Goal: Task Accomplishment & Management: Manage account settings

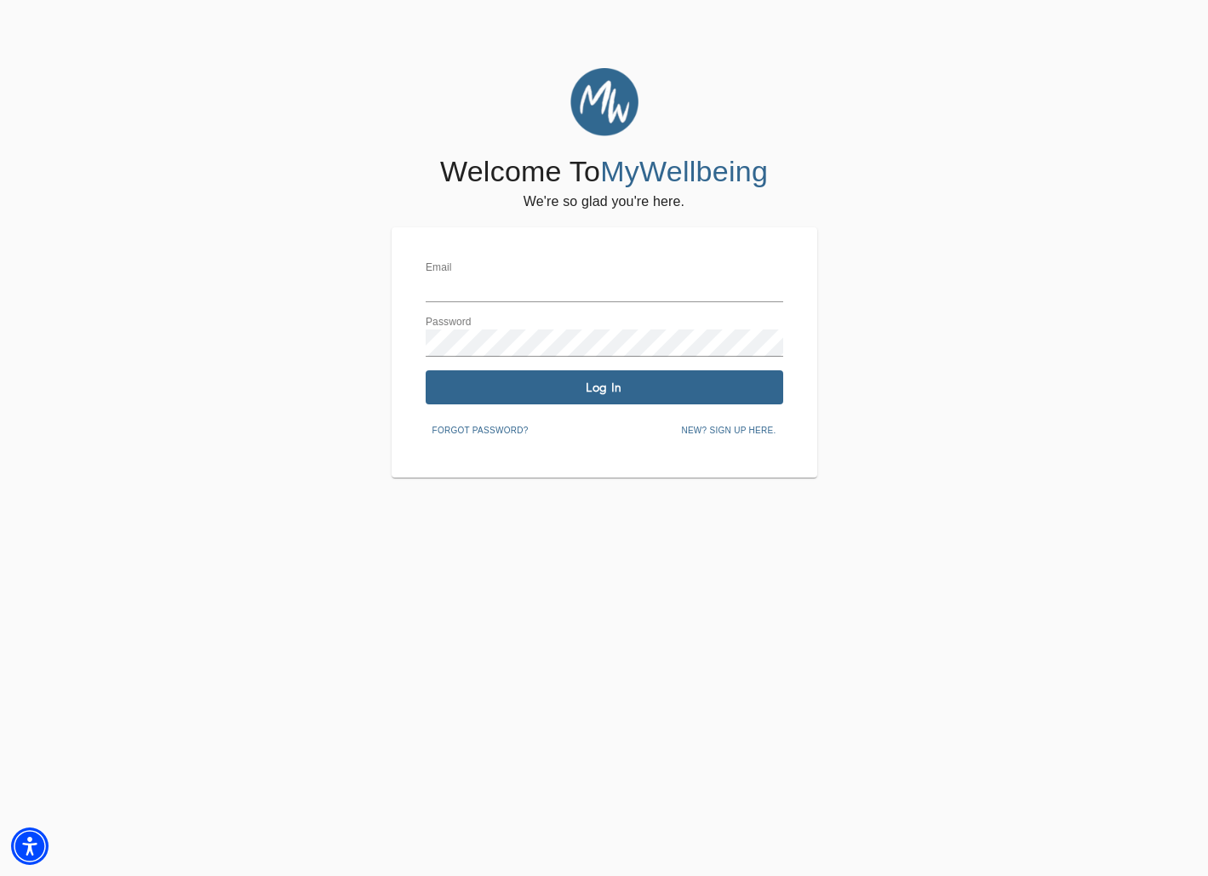
type input "[EMAIL_ADDRESS][DOMAIN_NAME]"
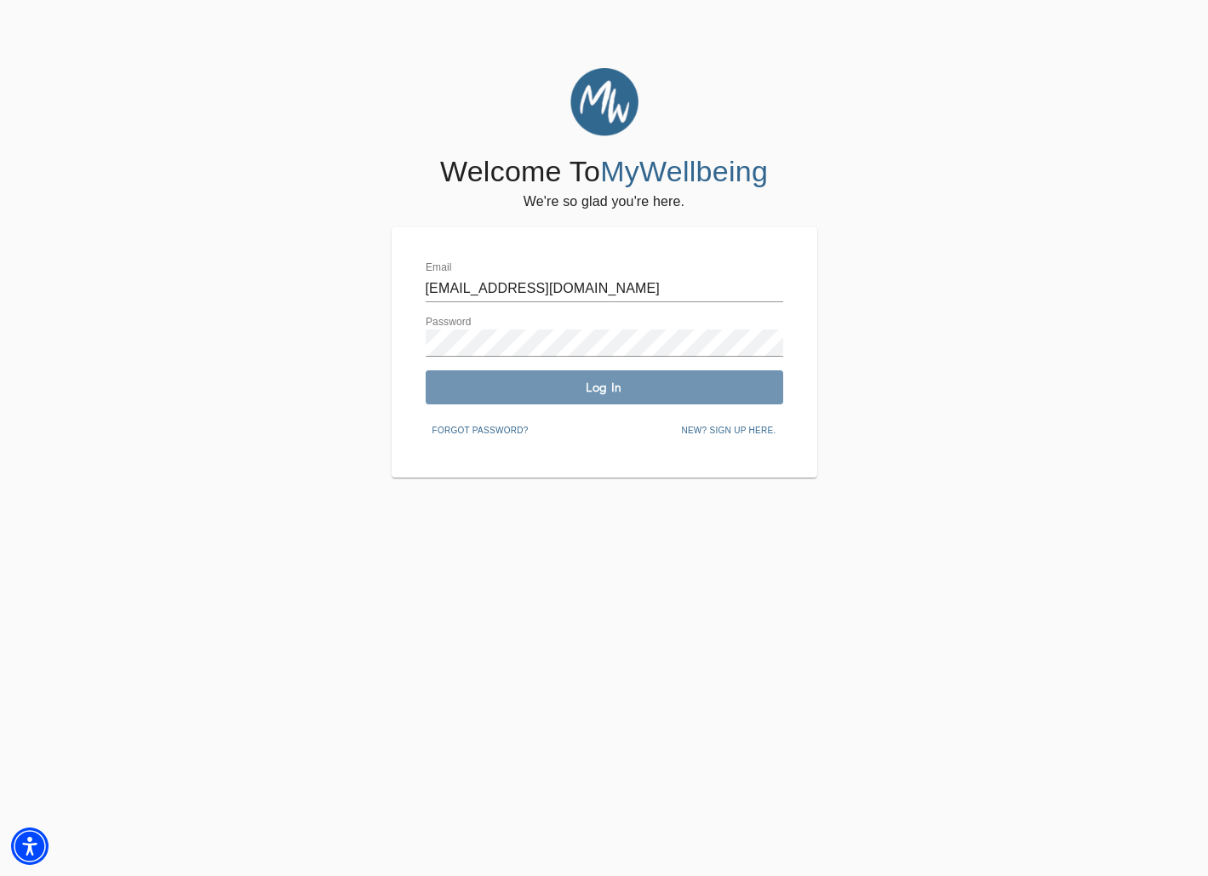
click at [612, 390] on span "Log In" at bounding box center [605, 388] width 344 height 16
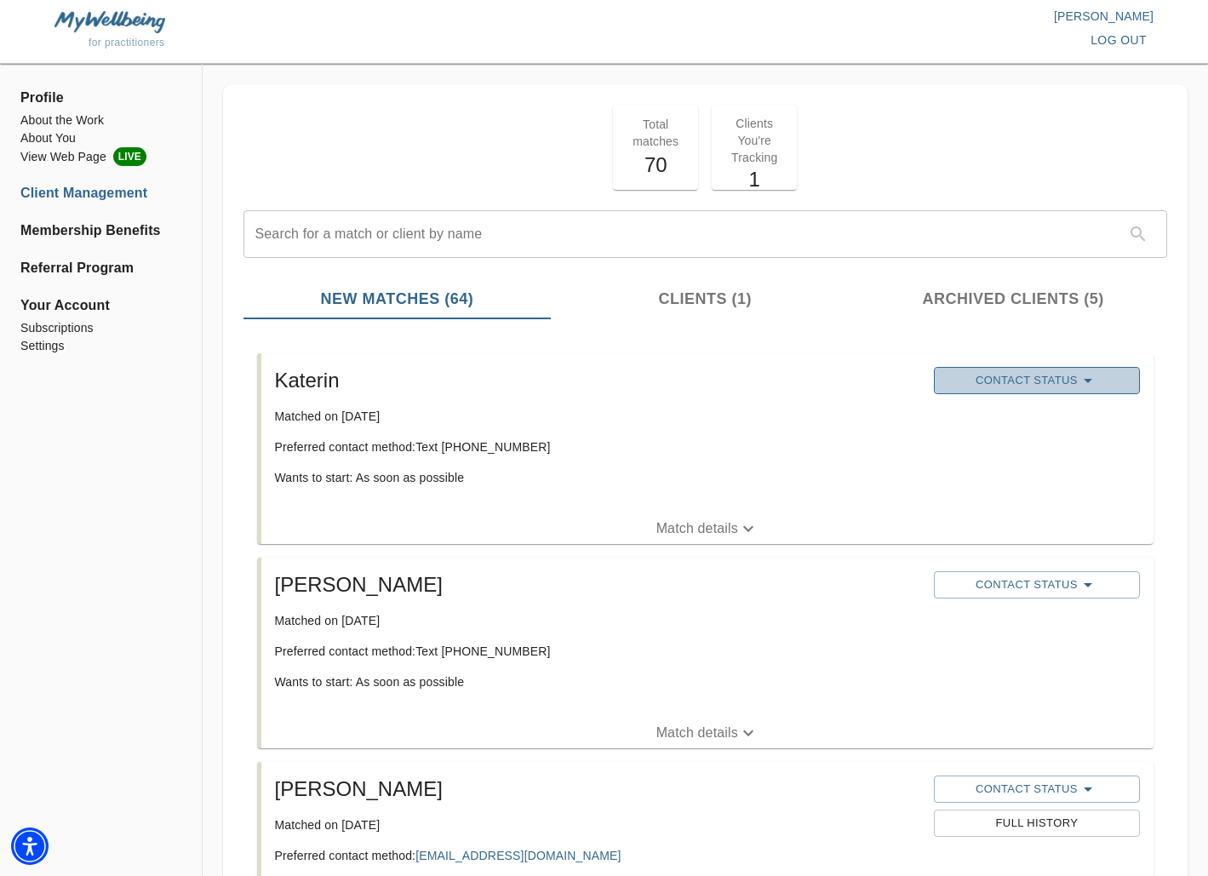
click at [1079, 387] on icon "button" at bounding box center [1088, 380] width 20 height 20
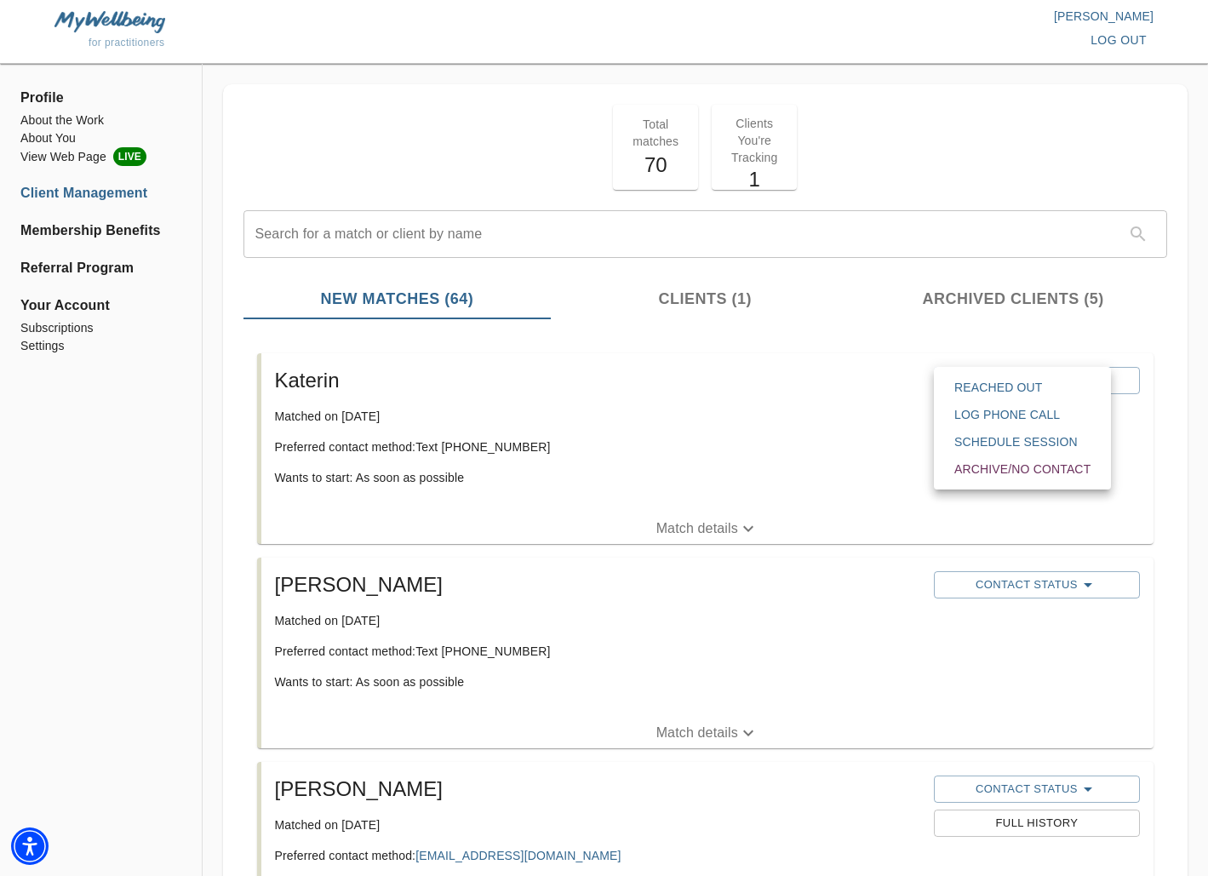
click at [1002, 392] on span "Reached Out" at bounding box center [1023, 387] width 136 height 17
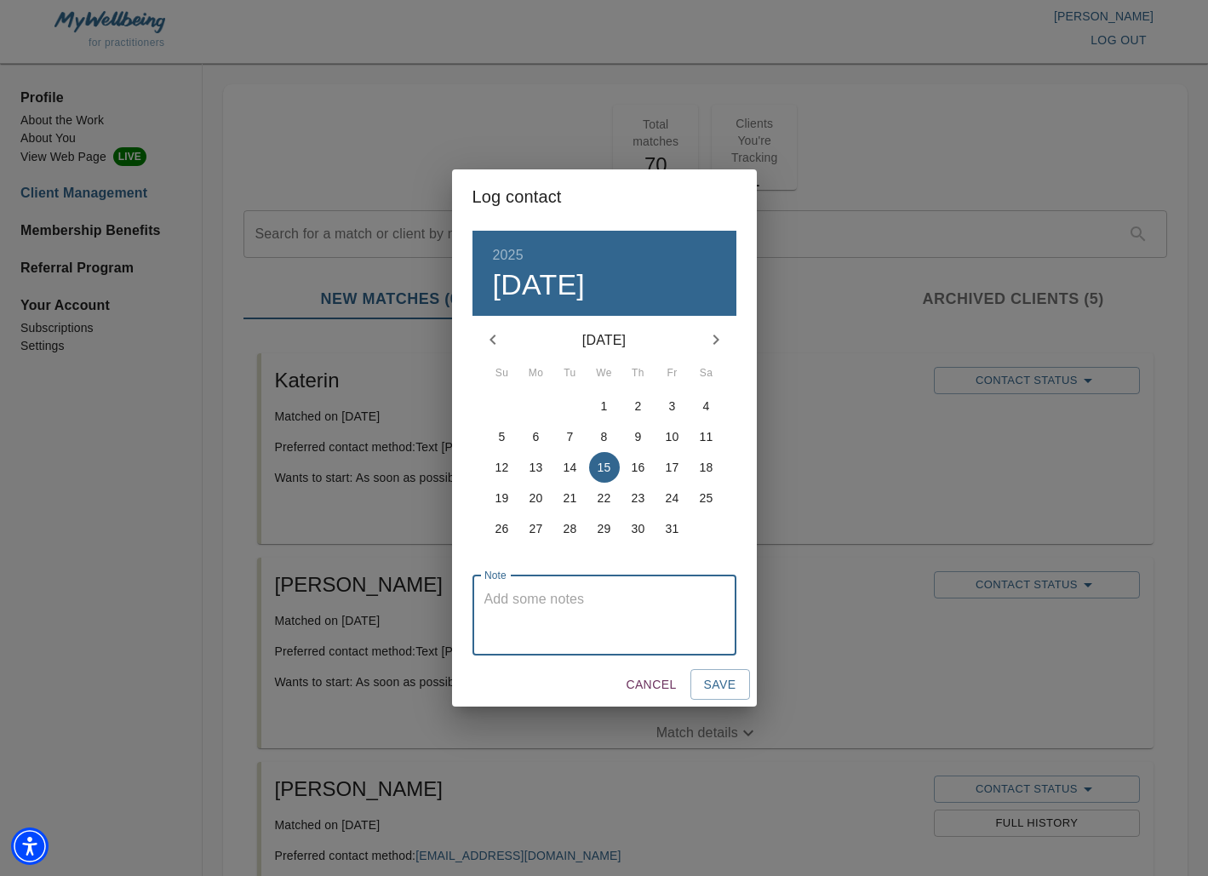
click at [510, 599] on textarea at bounding box center [605, 615] width 240 height 49
drag, startPoint x: 532, startPoint y: 599, endPoint x: 507, endPoint y: 599, distance: 25.5
click at [507, 599] on textarea "1st visit 10/15" at bounding box center [605, 615] width 240 height 49
type textarea "1st contact 10/15"
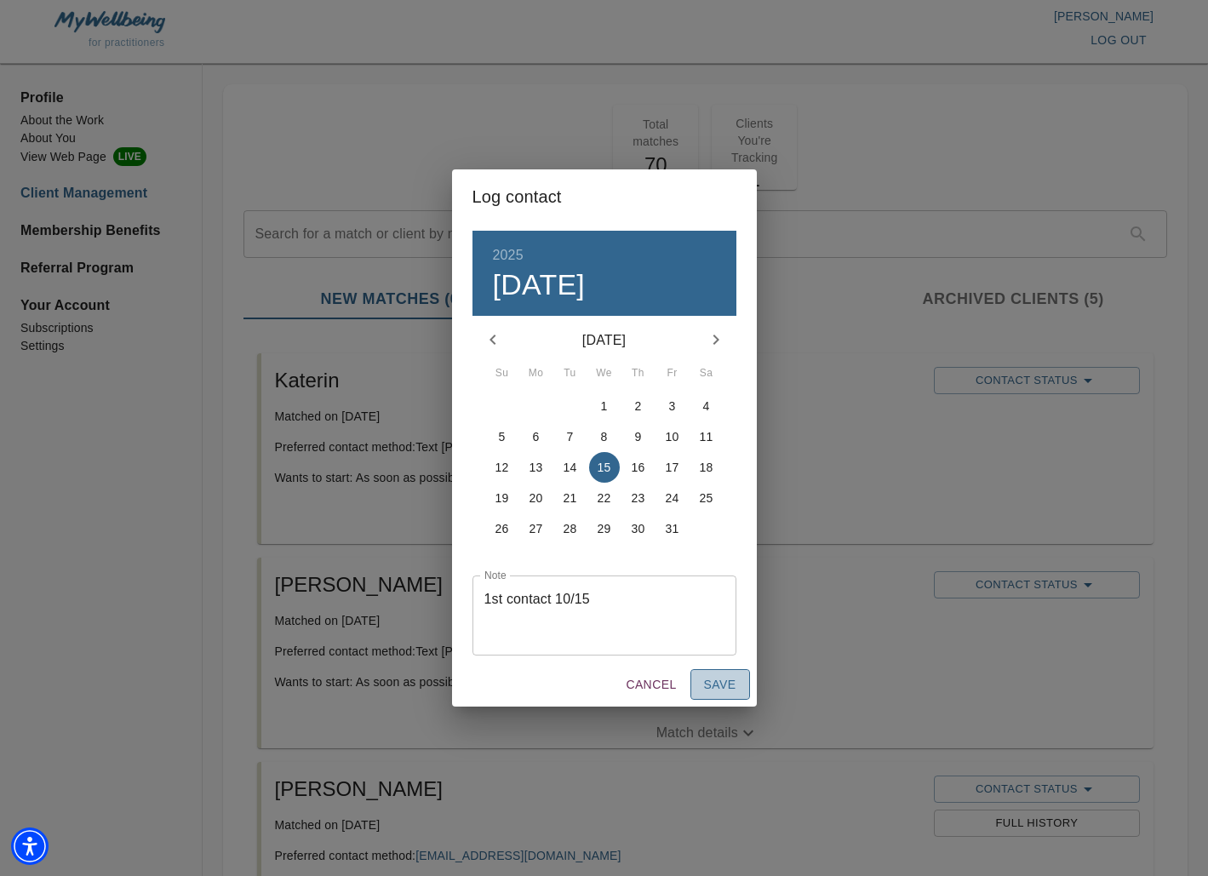
click at [716, 684] on span "Save" at bounding box center [720, 684] width 32 height 21
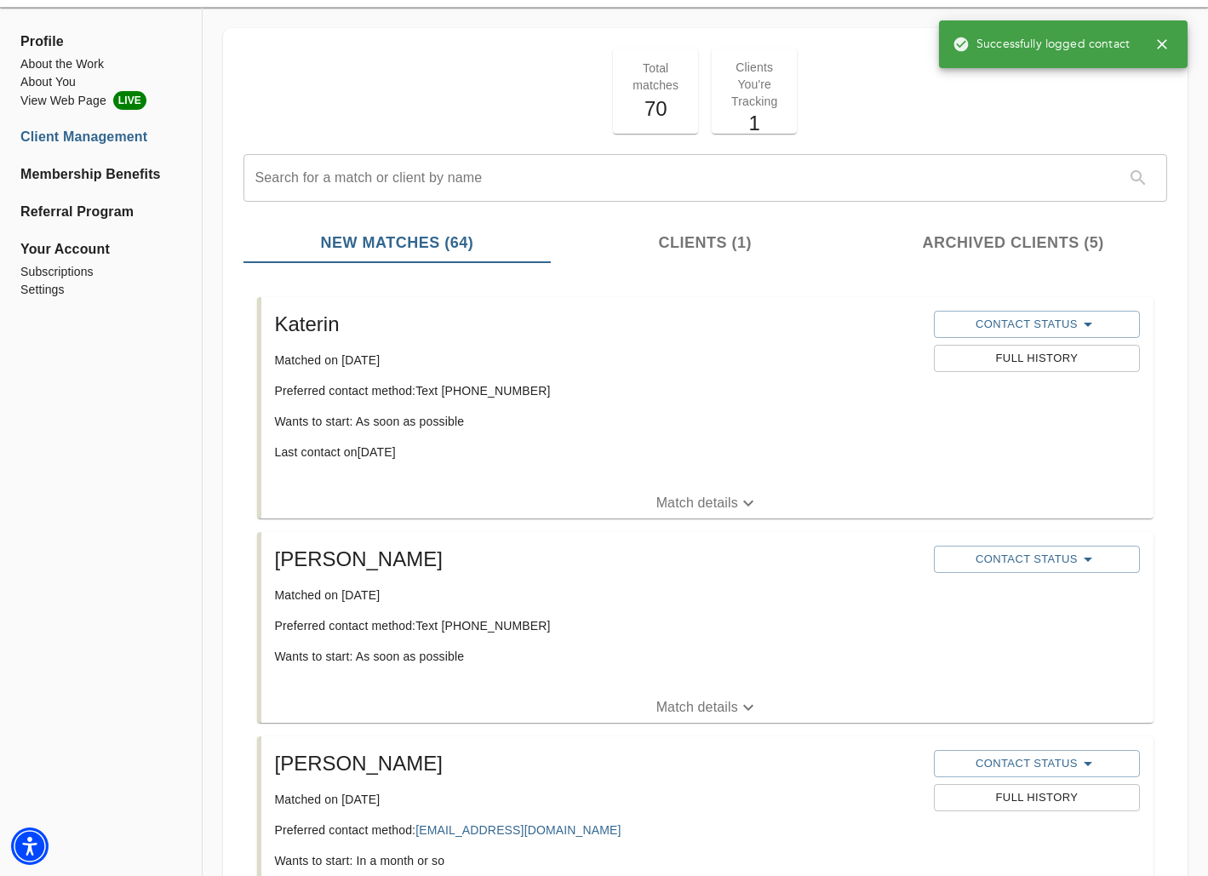
scroll to position [58, 0]
click at [1030, 562] on span "Contact Status" at bounding box center [1037, 558] width 189 height 20
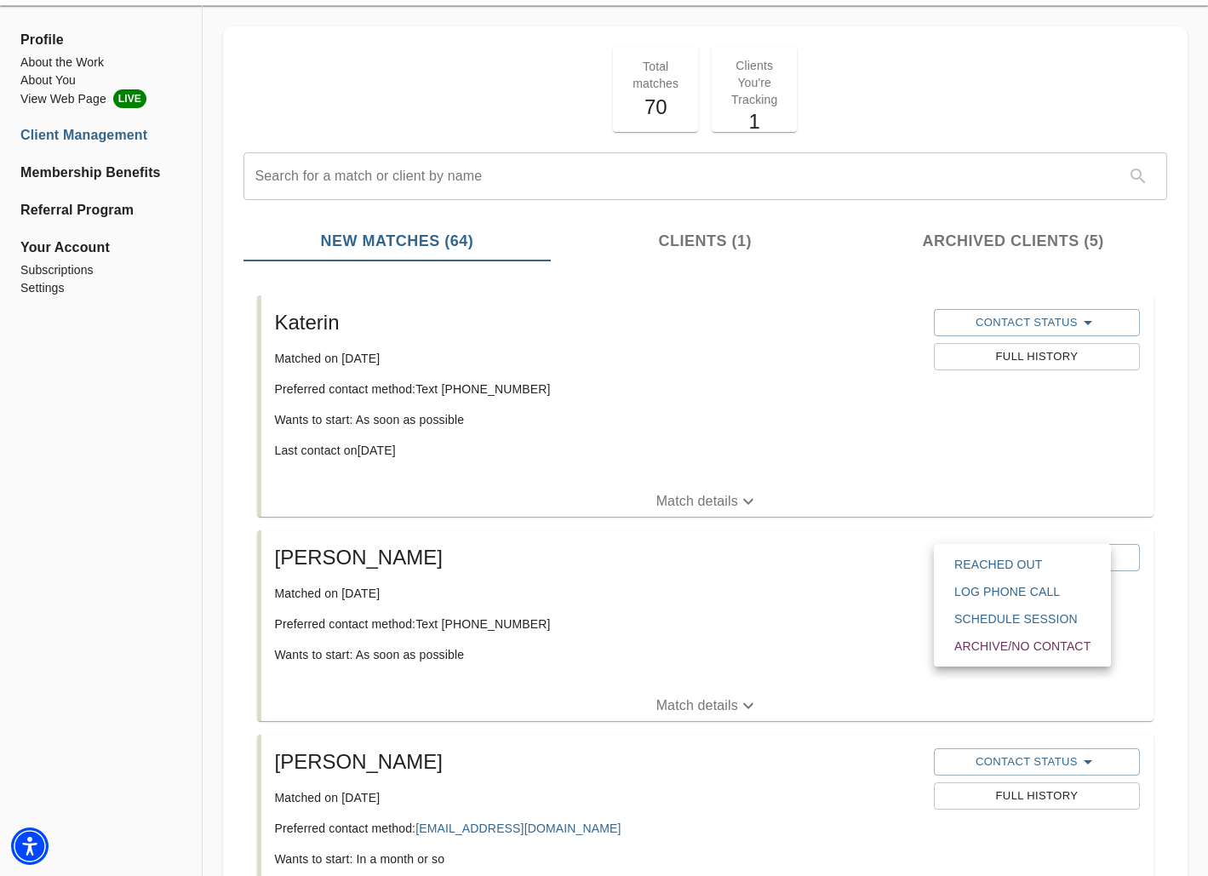
click at [1025, 557] on span "Reached Out" at bounding box center [1023, 564] width 136 height 17
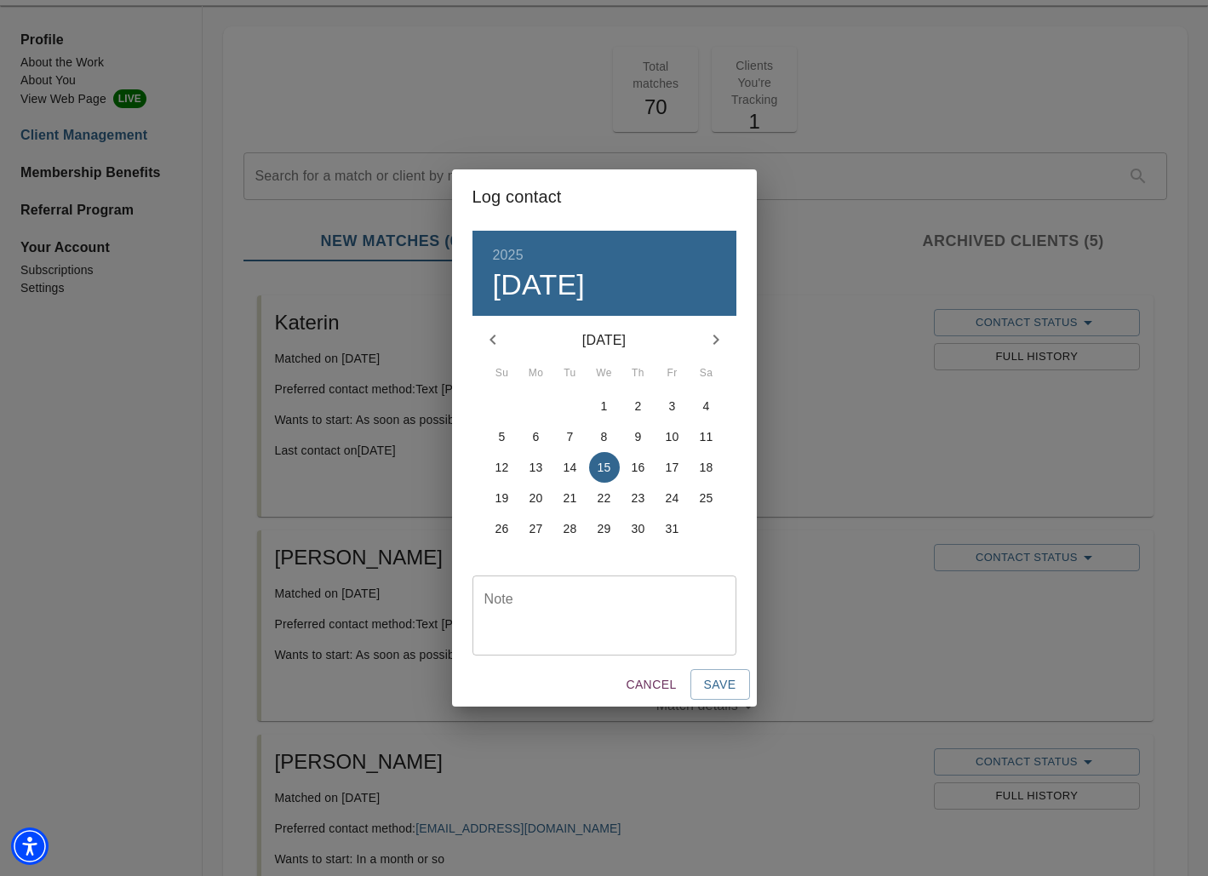
click at [512, 595] on textarea at bounding box center [605, 615] width 240 height 49
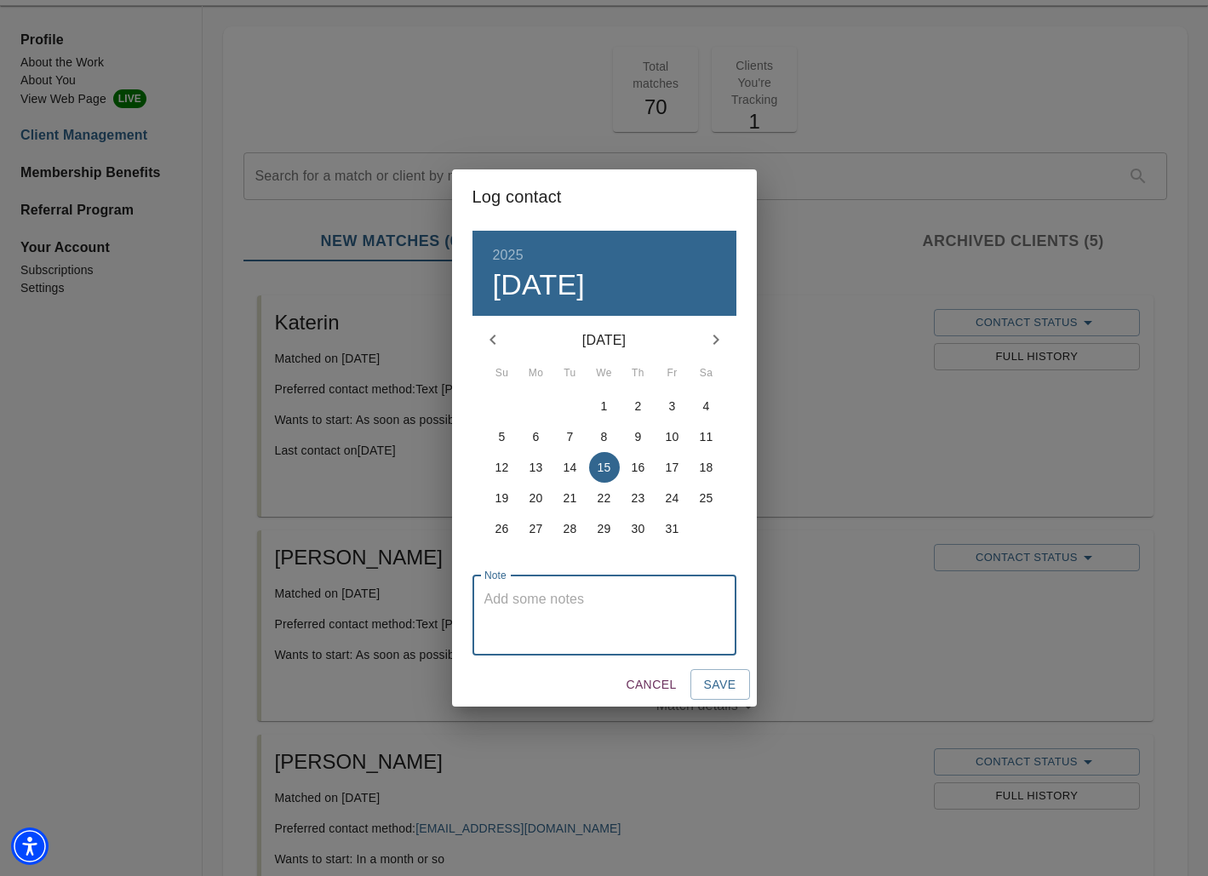
type textarea "2"
type textarea "1st reach out 10/13"
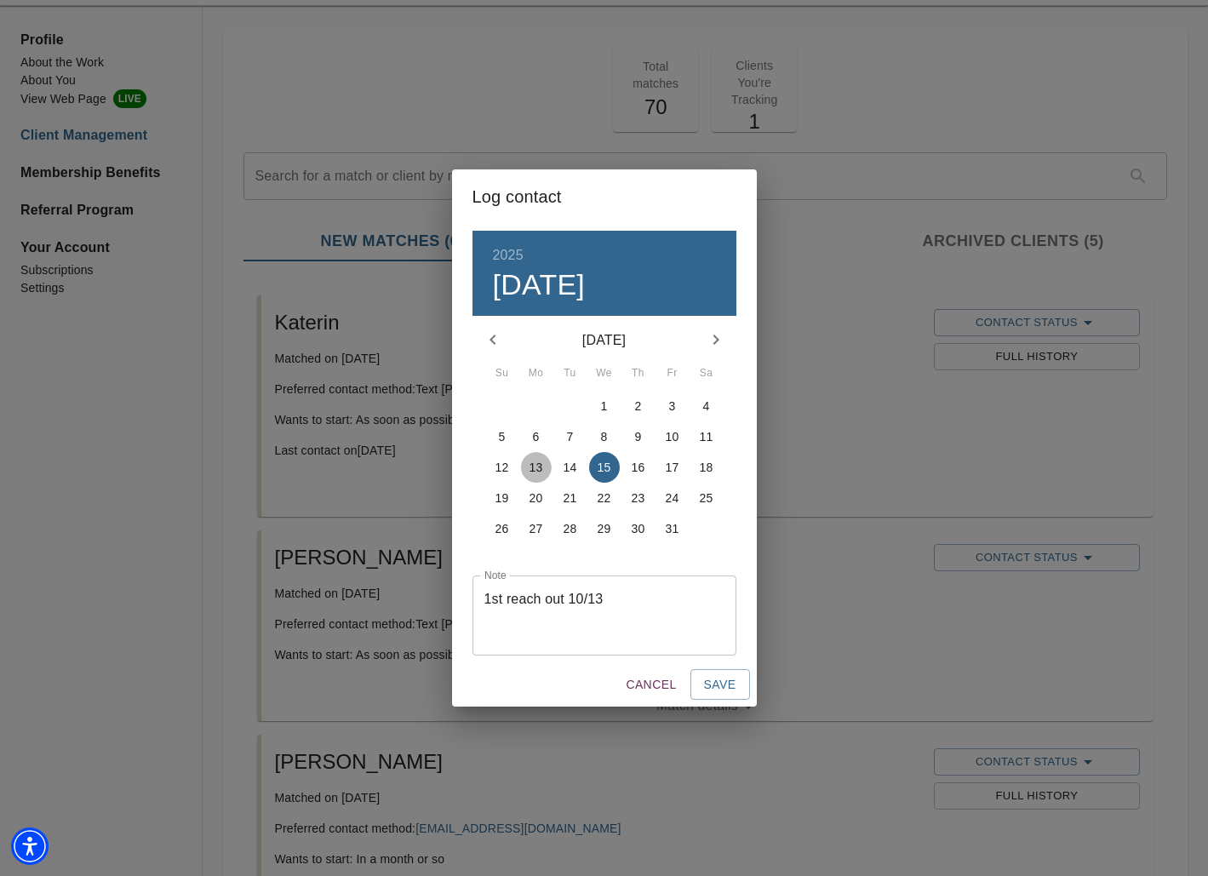
click at [535, 468] on p "13" at bounding box center [537, 467] width 14 height 17
click at [719, 688] on span "Save" at bounding box center [720, 684] width 32 height 21
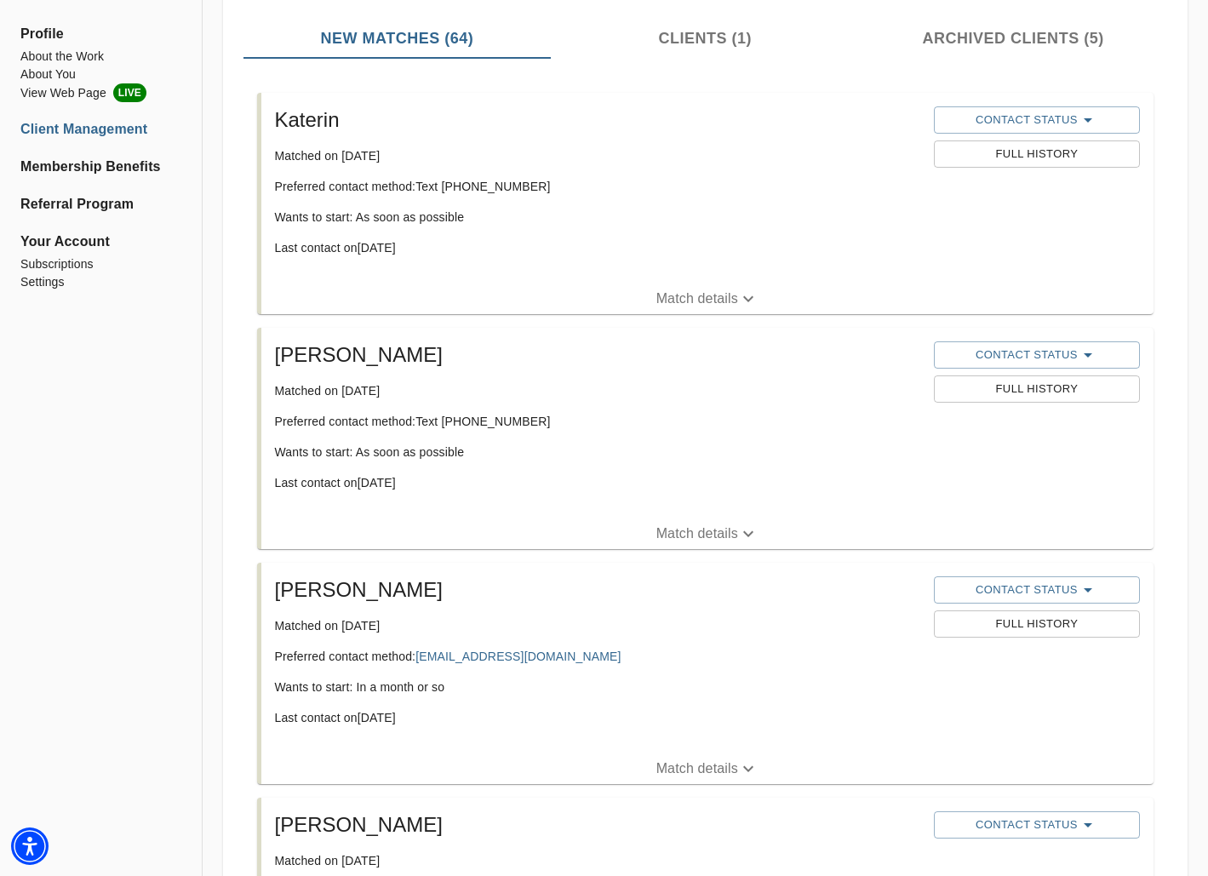
scroll to position [274, 0]
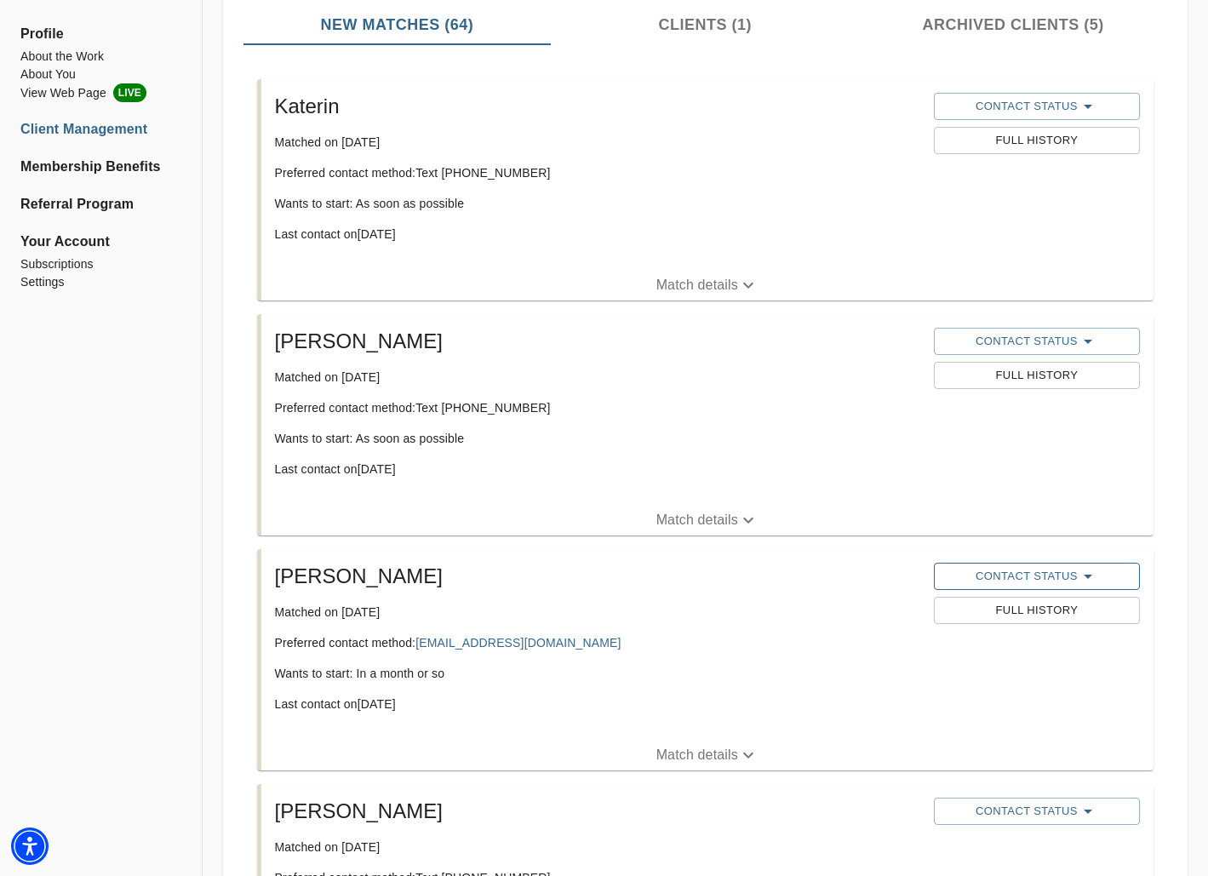
click at [1081, 575] on icon "button" at bounding box center [1088, 576] width 20 height 20
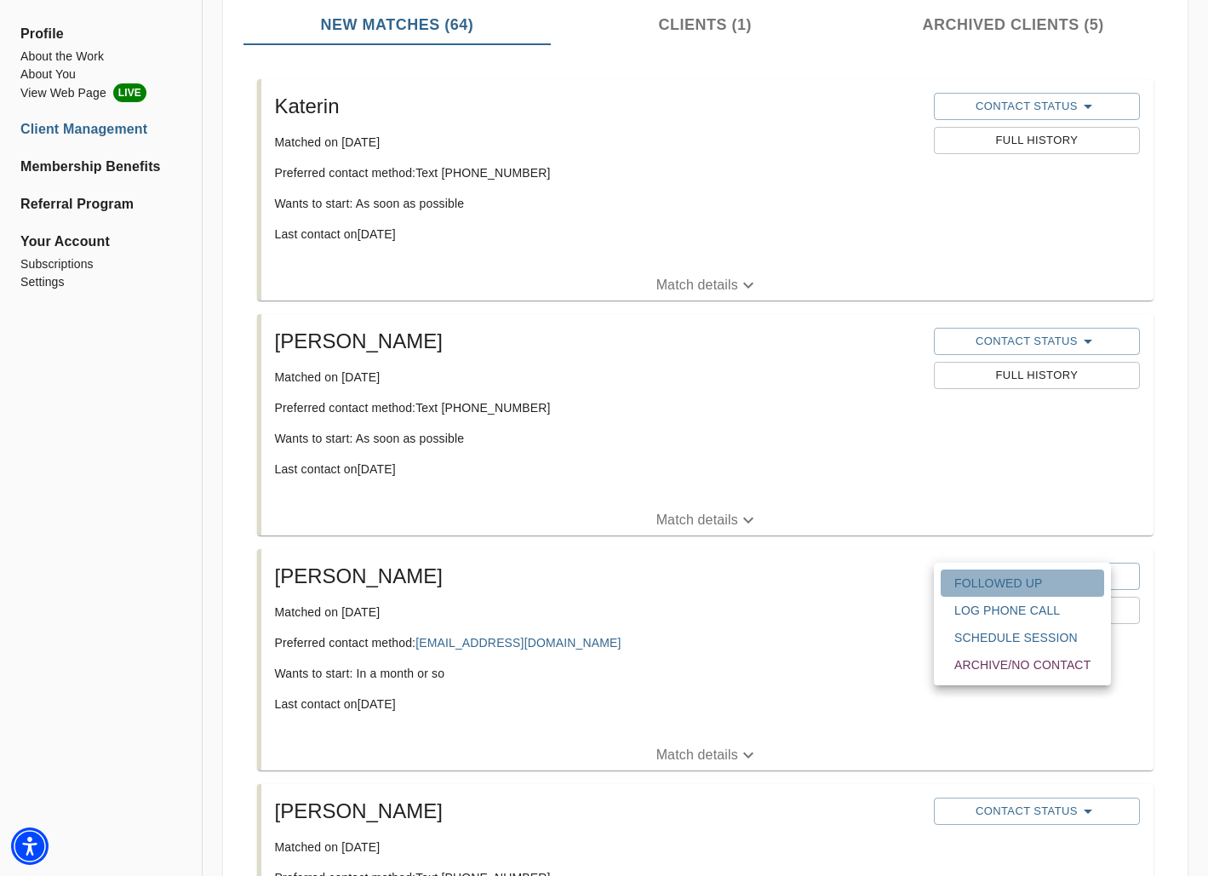
click at [966, 583] on span "Followed Up" at bounding box center [1023, 583] width 136 height 17
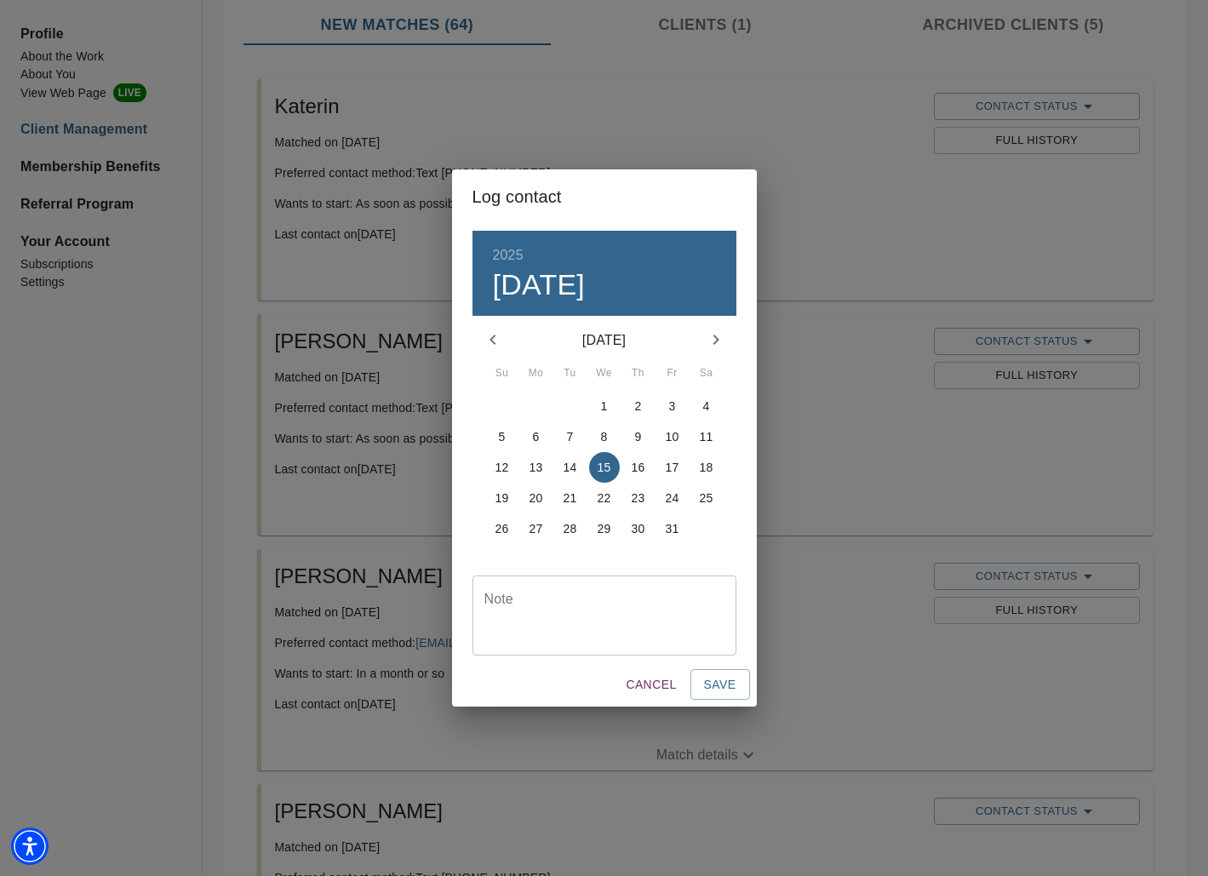
click at [337, 612] on div "Log contact 2025 Wed, Oct [DATE] Mo Tu We Th Fr Sa 28 29 30 1 2 3 4 5 6 7 8 9 1…" at bounding box center [604, 438] width 1208 height 876
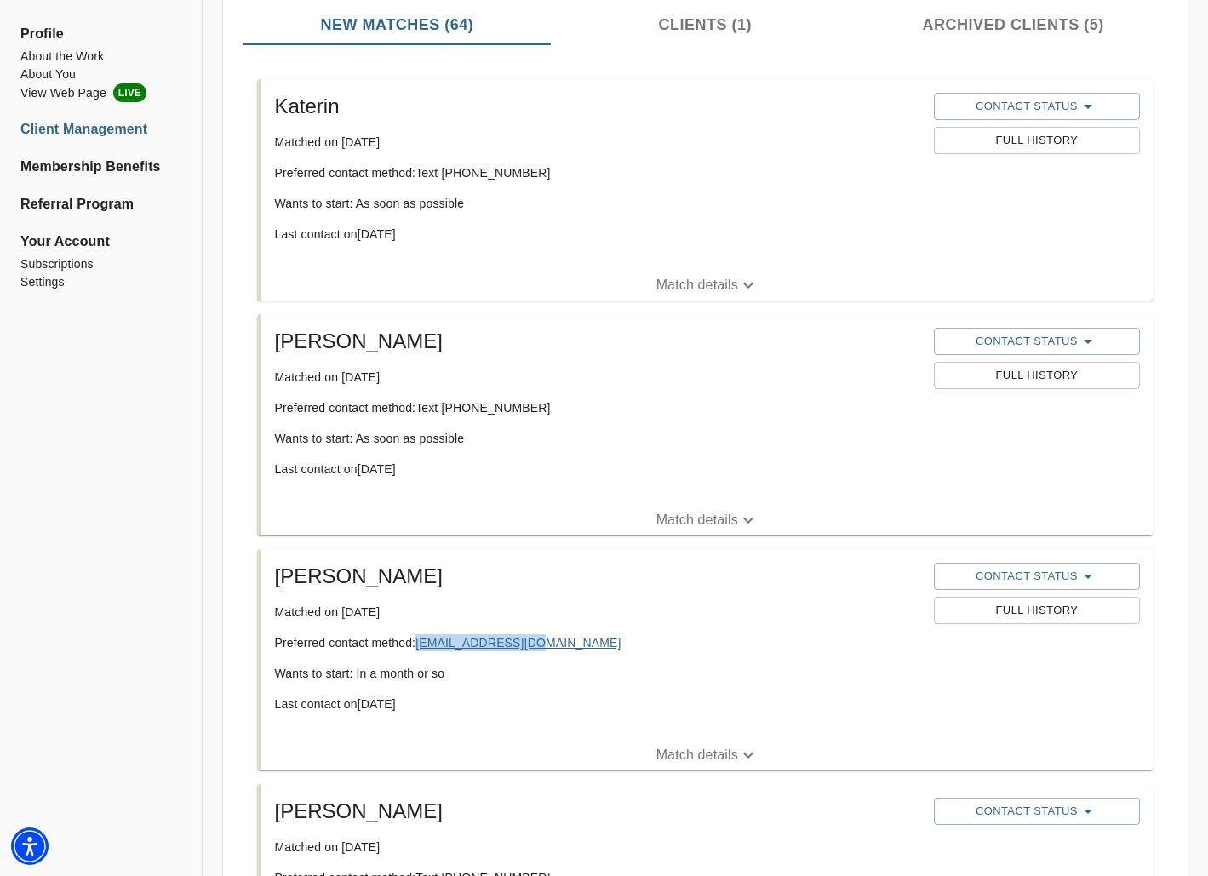
drag, startPoint x: 543, startPoint y: 642, endPoint x: 422, endPoint y: 639, distance: 121.8
click at [422, 639] on p "Preferred contact method: [EMAIL_ADDRESS][DOMAIN_NAME]" at bounding box center [597, 642] width 645 height 17
copy link "[EMAIL_ADDRESS][DOMAIN_NAME]"
click at [1033, 578] on span "Contact Status" at bounding box center [1037, 576] width 189 height 20
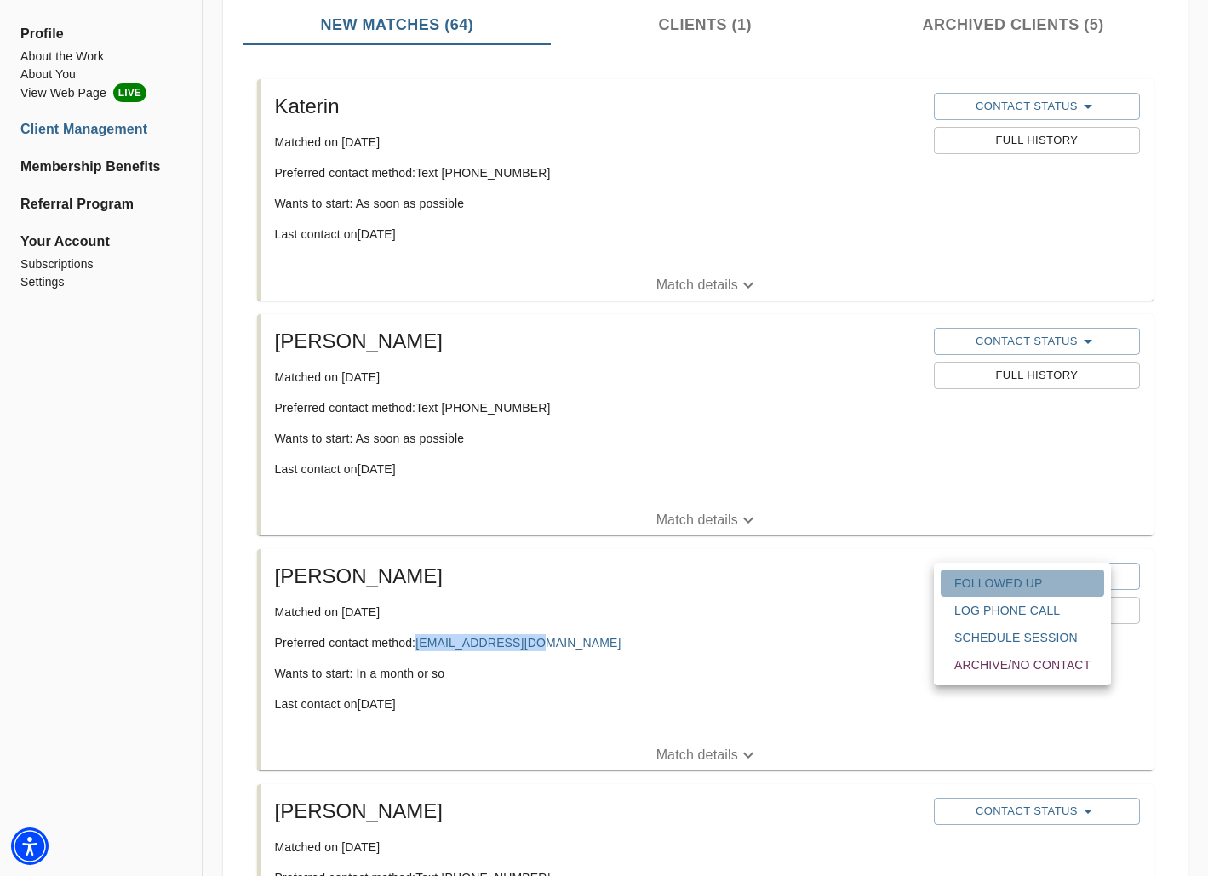
click at [1018, 582] on span "Followed Up" at bounding box center [1023, 583] width 136 height 17
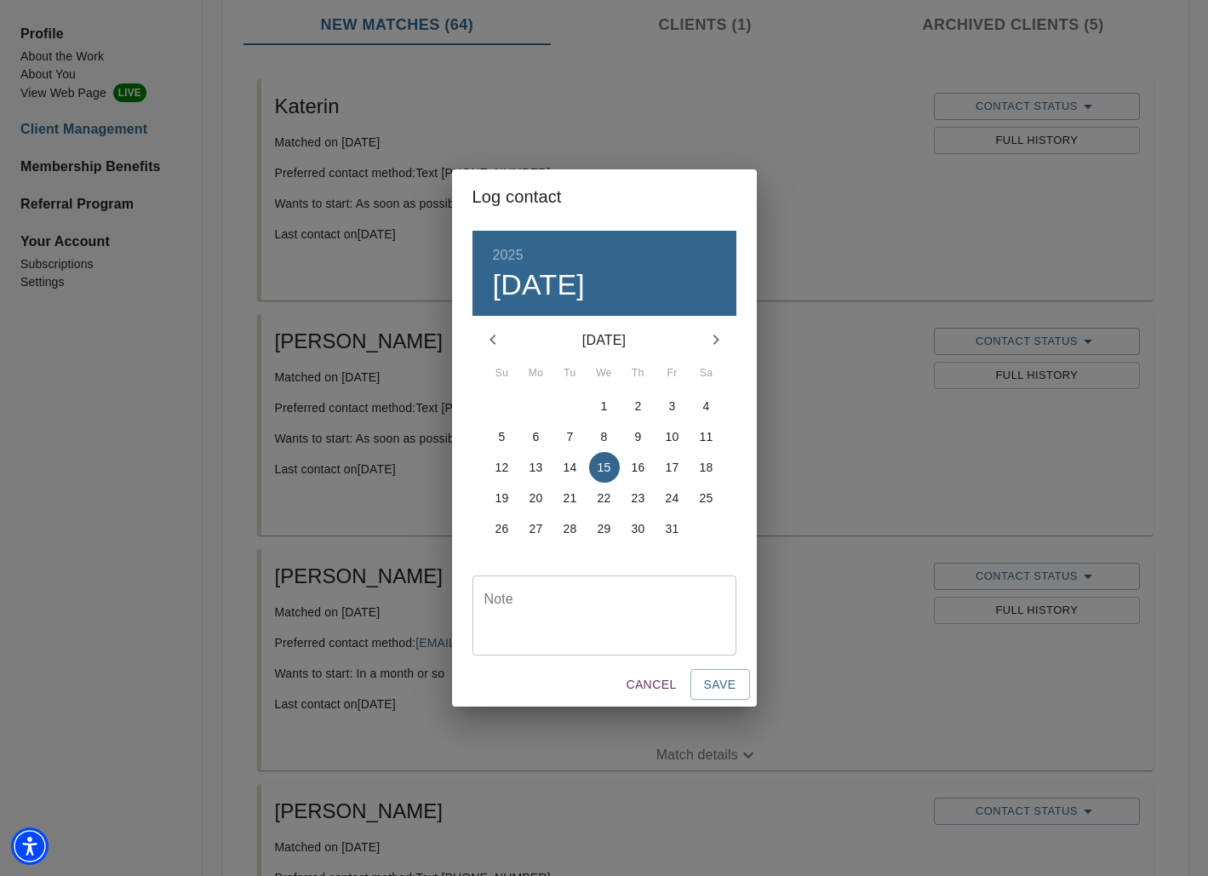
click at [612, 581] on div "Note" at bounding box center [605, 616] width 264 height 80
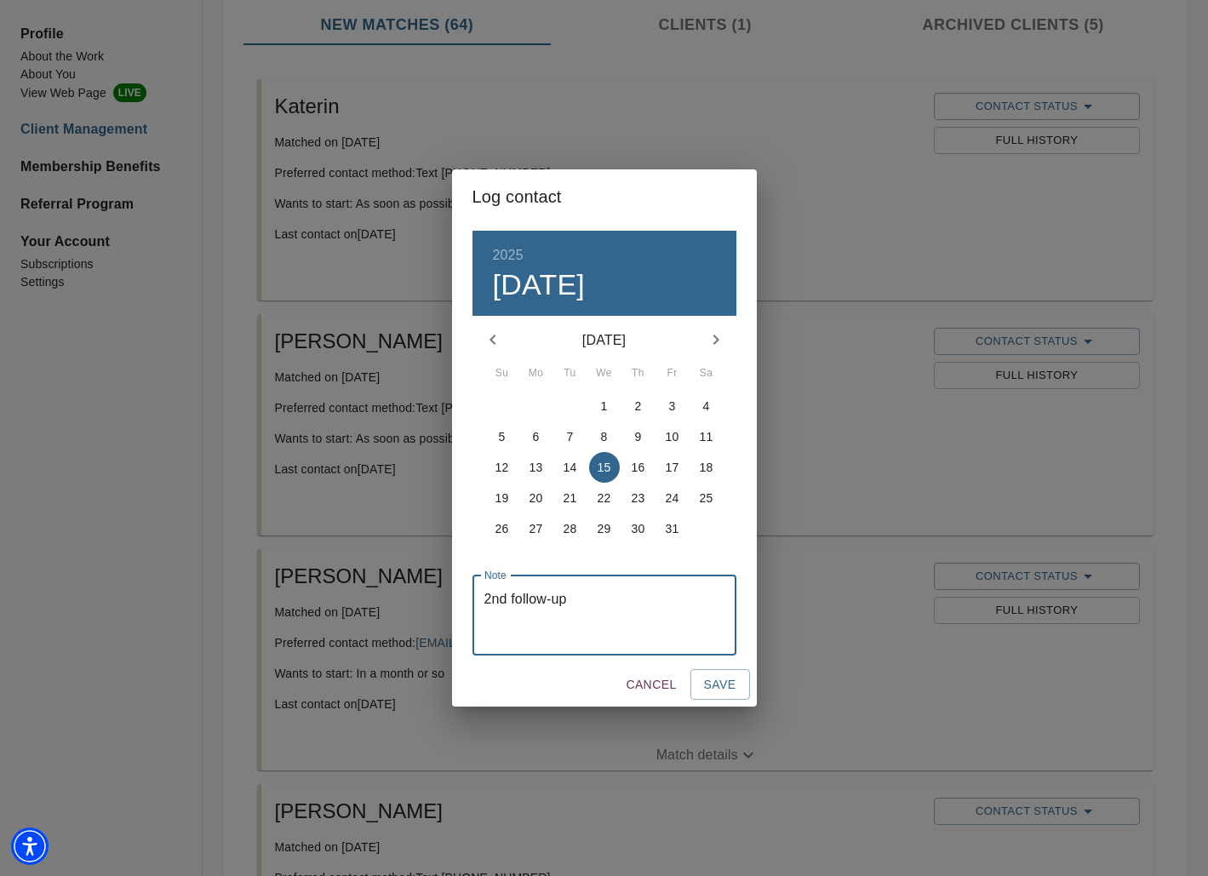
click at [639, 447] on button "9" at bounding box center [638, 437] width 31 height 31
click at [594, 597] on textarea "2nd follow-up" at bounding box center [605, 615] width 240 height 49
type textarea "2nd follow-up 10/9"
click at [714, 693] on span "Save" at bounding box center [720, 684] width 32 height 21
